Goal: Information Seeking & Learning: Learn about a topic

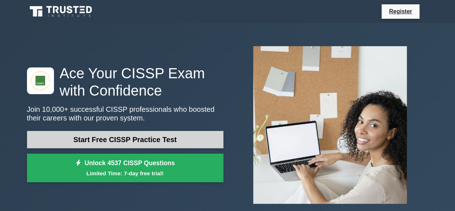
click at [145, 141] on link "Start Free CISSP Practice Test" at bounding box center [125, 139] width 197 height 17
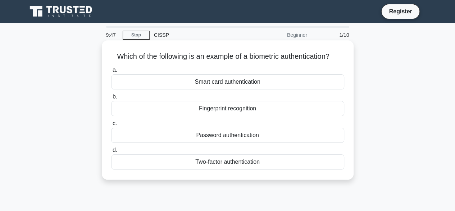
click at [203, 108] on div "Fingerprint recognition" at bounding box center [227, 108] width 233 height 15
click at [111, 99] on input "b. Fingerprint recognition" at bounding box center [111, 96] width 0 height 5
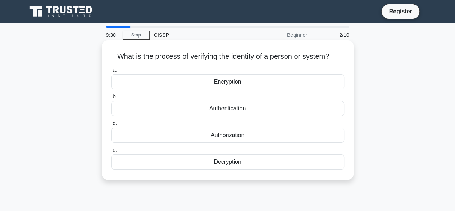
click at [220, 86] on div "Encryption" at bounding box center [227, 81] width 233 height 15
click at [111, 72] on input "a. Encryption" at bounding box center [111, 70] width 0 height 5
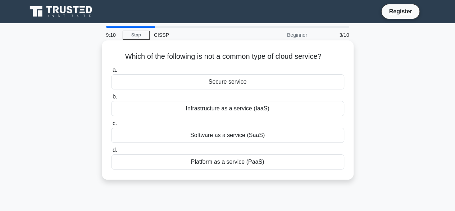
click at [219, 84] on div "Secure service" at bounding box center [227, 81] width 233 height 15
click at [111, 72] on input "a. Secure service" at bounding box center [111, 70] width 0 height 5
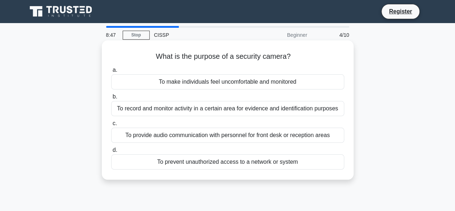
click at [225, 160] on div "To prevent unauthorized access to a network or system" at bounding box center [227, 161] width 233 height 15
click at [111, 152] on input "d. To prevent unauthorized access to a network or system" at bounding box center [111, 150] width 0 height 5
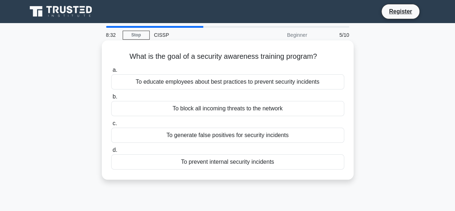
click at [205, 85] on div "To educate employees about best practices to prevent security incidents" at bounding box center [227, 81] width 233 height 15
click at [111, 72] on input "a. To educate employees about best practices to prevent security incidents" at bounding box center [111, 70] width 0 height 5
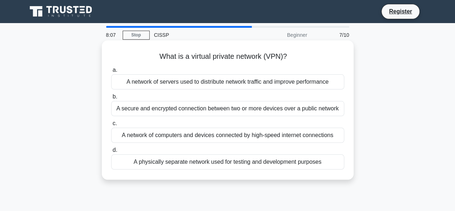
click at [193, 135] on div "A network of computers and devices connected by high-speed internet connections" at bounding box center [227, 134] width 233 height 15
click at [111, 126] on input "c. A network of computers and devices connected by high-speed internet connecti…" at bounding box center [111, 123] width 0 height 5
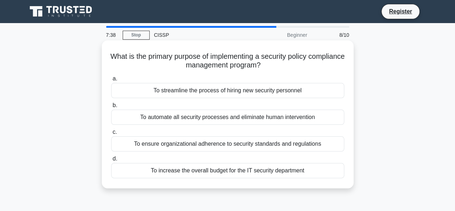
click at [208, 123] on div "To automate all security processes and eliminate human intervention" at bounding box center [227, 116] width 233 height 15
click at [111, 108] on input "b. To automate all security processes and eliminate human intervention" at bounding box center [111, 105] width 0 height 5
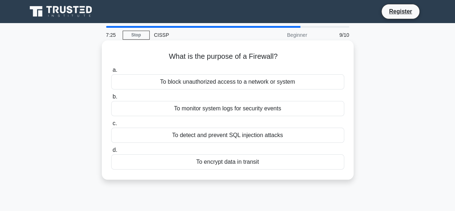
click at [212, 136] on div "To detect and prevent SQL injection attacks" at bounding box center [227, 134] width 233 height 15
click at [111, 126] on input "c. To detect and prevent SQL injection attacks" at bounding box center [111, 123] width 0 height 5
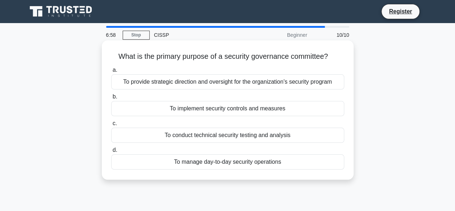
click at [223, 162] on div "To manage day-to-day security operations" at bounding box center [227, 161] width 233 height 15
click at [111, 152] on input "d. To manage day-to-day security operations" at bounding box center [111, 150] width 0 height 5
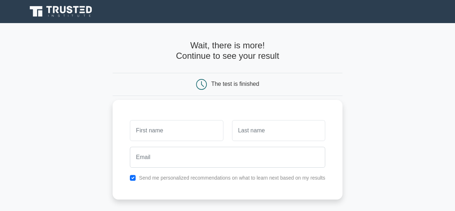
click at [181, 131] on input "text" at bounding box center [176, 130] width 93 height 21
type input "Mohamed"
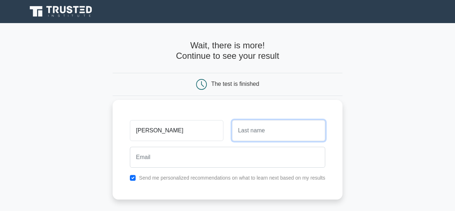
click at [254, 130] on input "text" at bounding box center [278, 130] width 93 height 21
type input "s"
type input "sheik"
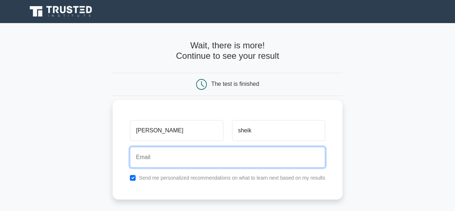
click at [182, 161] on input "email" at bounding box center [227, 156] width 195 height 21
click at [182, 161] on input "maddisak4@gmail.com" at bounding box center [227, 156] width 195 height 21
type input "maddisak4@gmail.com"
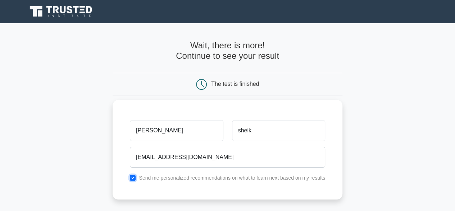
click at [135, 178] on input "checkbox" at bounding box center [133, 178] width 6 height 6
checkbox input "false"
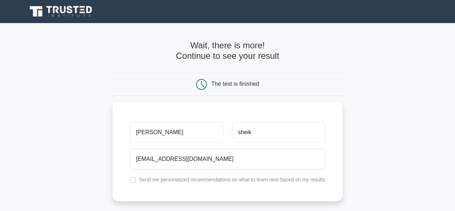
click at [222, 83] on div "The test is finished" at bounding box center [235, 84] width 48 height 6
click at [168, 80] on div "The test is finished" at bounding box center [227, 84] width 153 height 11
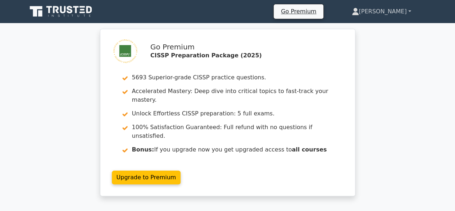
click at [409, 11] on link "Mohamed" at bounding box center [382, 11] width 94 height 14
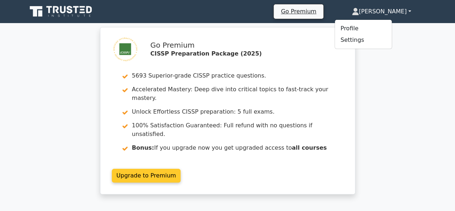
click at [165, 168] on link "Upgrade to Premium" at bounding box center [146, 175] width 69 height 14
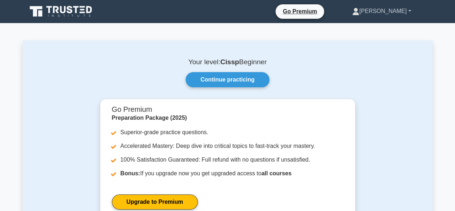
click at [411, 12] on link "[PERSON_NAME]" at bounding box center [382, 11] width 94 height 14
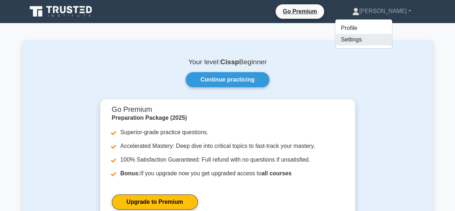
click at [371, 43] on link "Settings" at bounding box center [363, 40] width 57 height 12
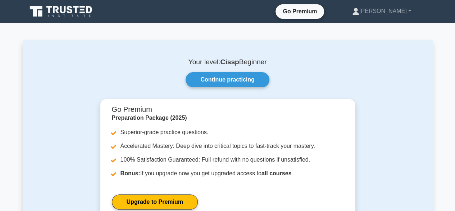
click at [371, 43] on div "Your level: Cissp Beginner Continue practicing Go Premium Preparation Package (…" at bounding box center [228, 188] width 410 height 297
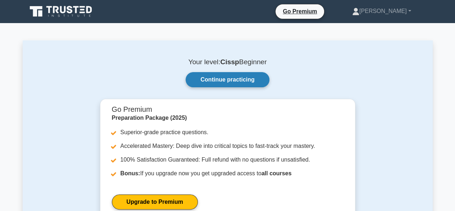
click at [209, 76] on link "Continue practicing" at bounding box center [227, 79] width 83 height 15
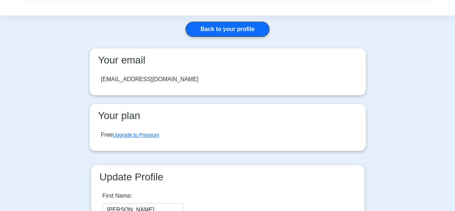
scroll to position [72, 0]
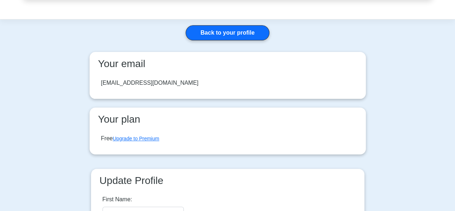
drag, startPoint x: 159, startPoint y: 83, endPoint x: 95, endPoint y: 82, distance: 64.1
click at [95, 82] on div "maddisak4@gmail.com" at bounding box center [227, 83] width 265 height 20
click at [135, 139] on link "Upgrade to Premium" at bounding box center [136, 138] width 46 height 6
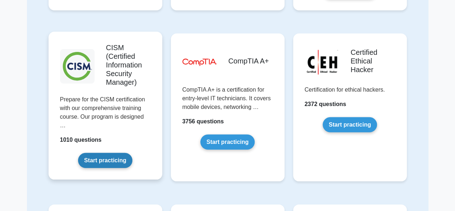
scroll to position [1008, 0]
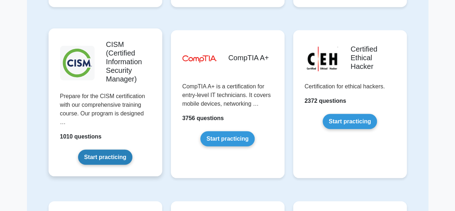
click at [117, 149] on link "Start practicing" at bounding box center [105, 156] width 54 height 15
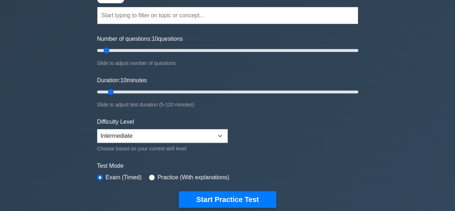
scroll to position [72, 0]
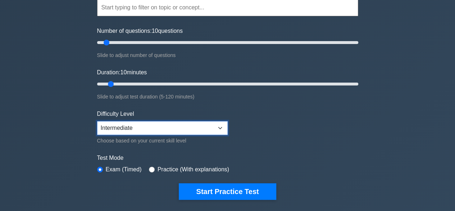
click at [220, 126] on select "Beginner Intermediate Expert" at bounding box center [162, 128] width 131 height 14
select select "beginner"
click at [97, 121] on select "Beginner Intermediate Expert" at bounding box center [162, 128] width 131 height 14
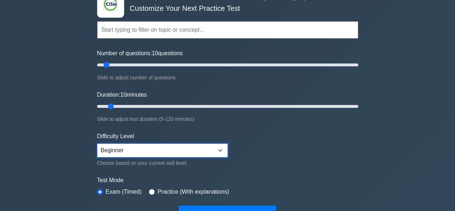
scroll to position [0, 0]
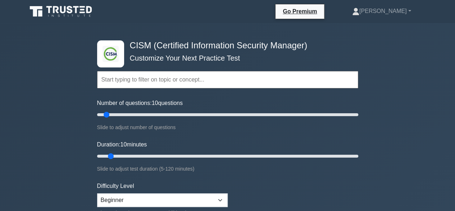
click at [185, 83] on input "text" at bounding box center [227, 79] width 261 height 17
